Goal: Task Accomplishment & Management: Manage account settings

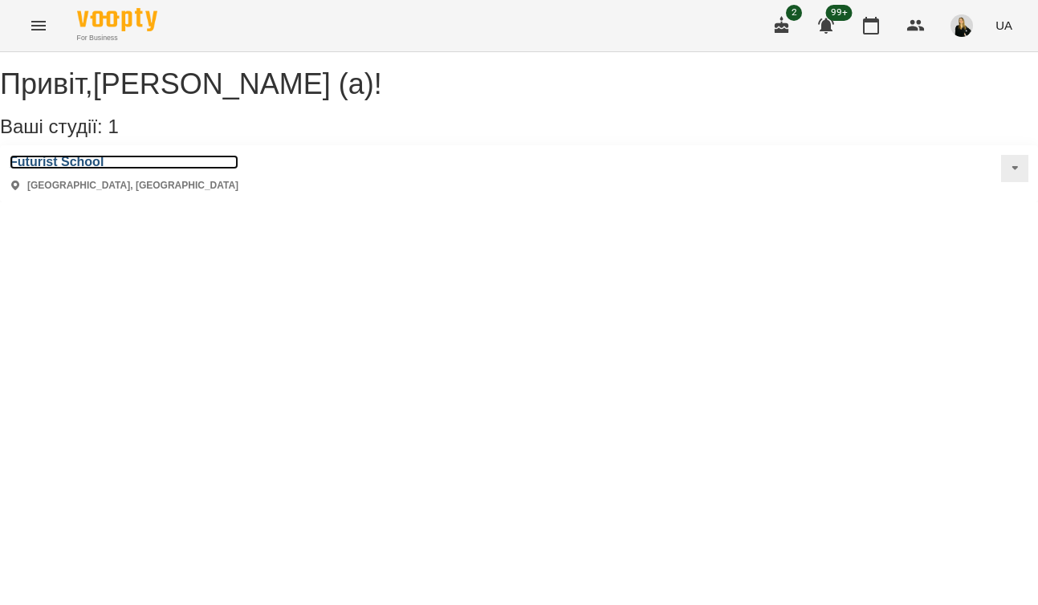
click at [31, 169] on h3 "Futurist School" at bounding box center [124, 162] width 229 height 14
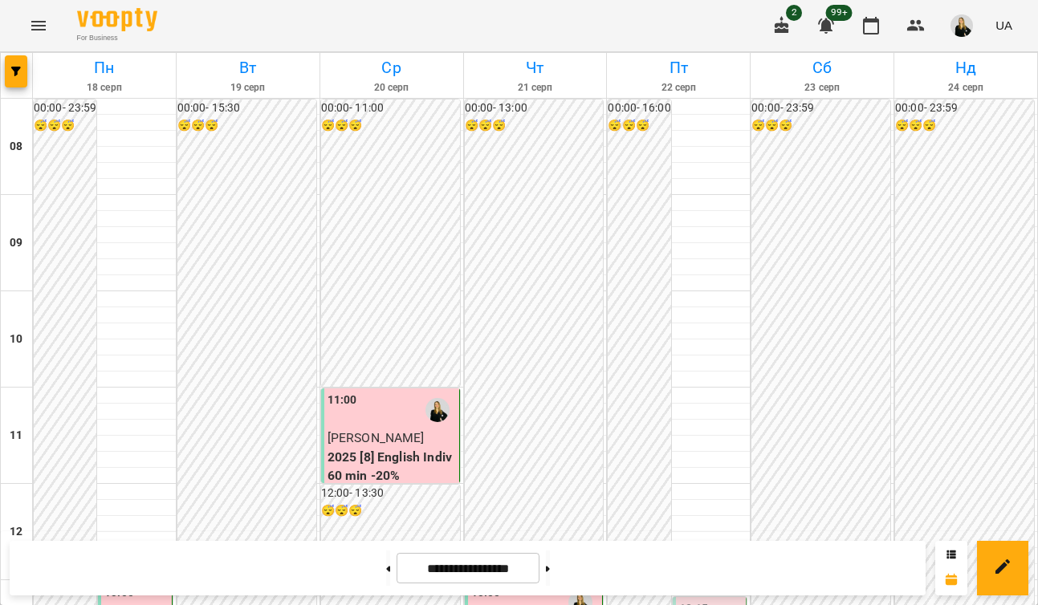
scroll to position [470, 0]
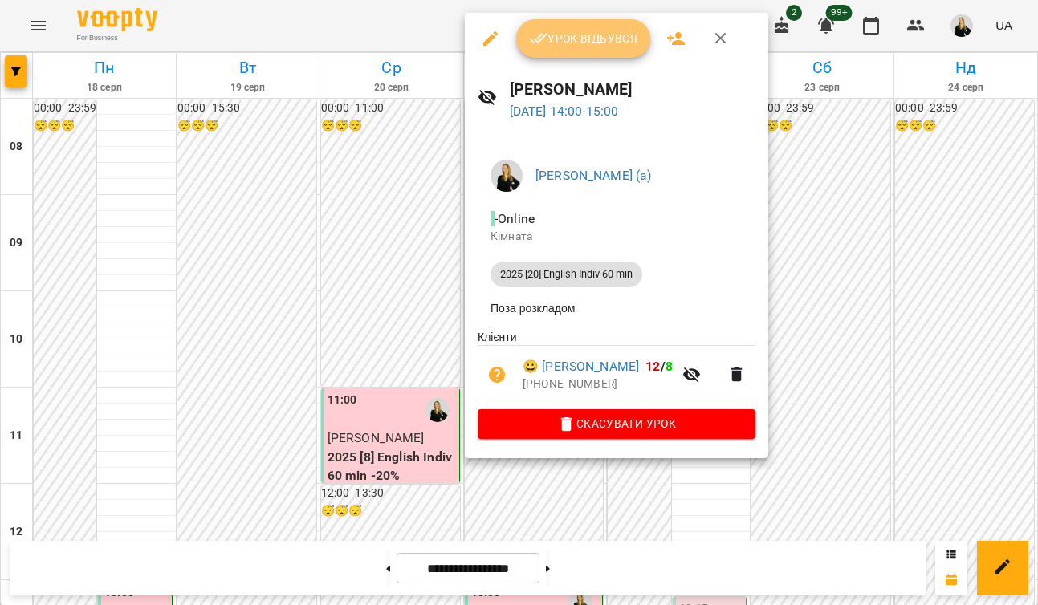
click at [603, 35] on span "Урок відбувся" at bounding box center [583, 38] width 109 height 19
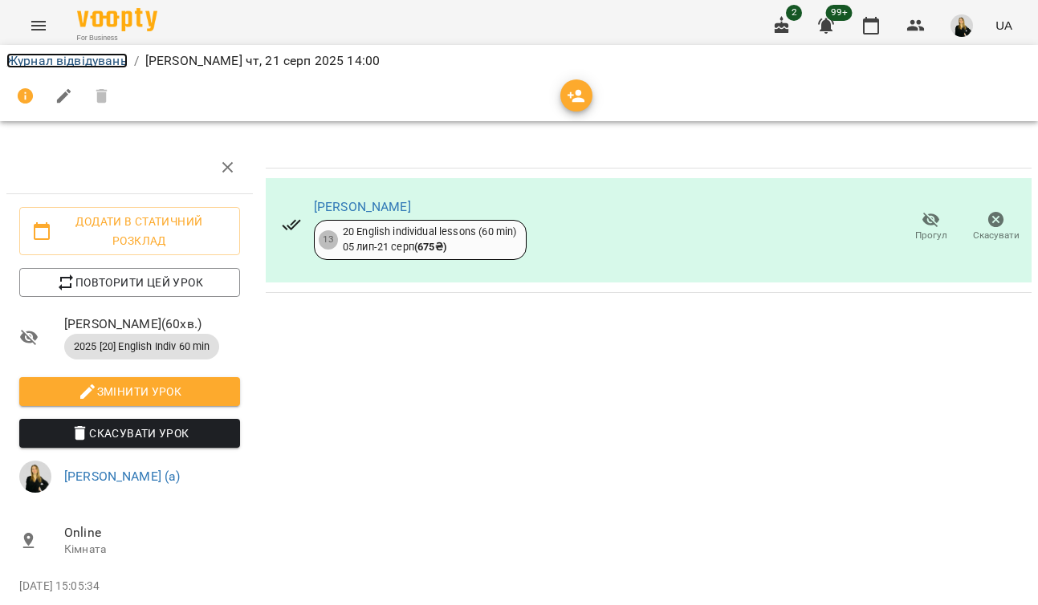
click at [83, 58] on link "Журнал відвідувань" at bounding box center [66, 60] width 121 height 15
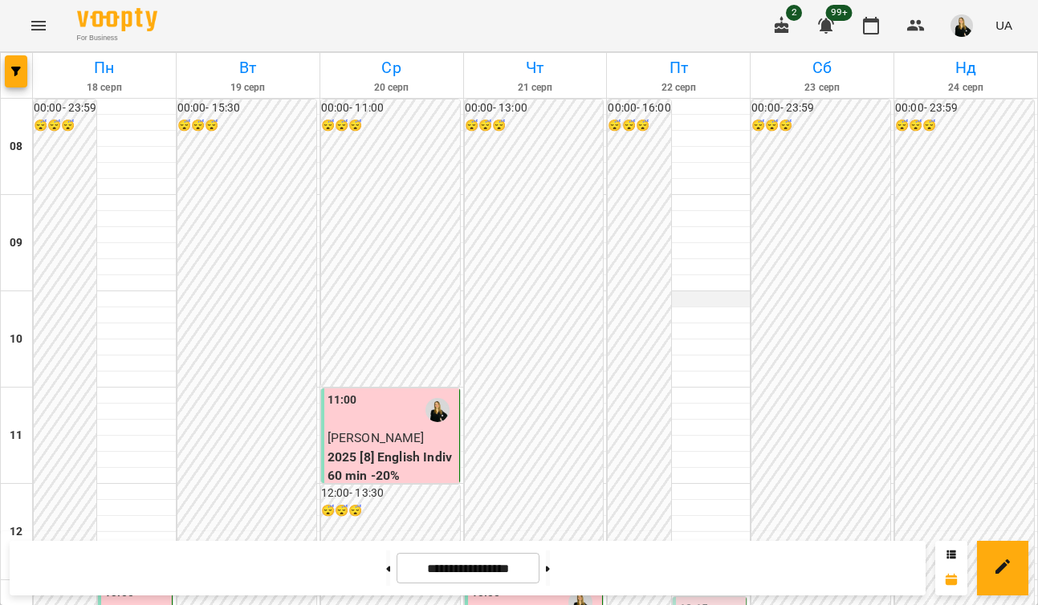
scroll to position [980, 0]
